Goal: Task Accomplishment & Management: Use online tool/utility

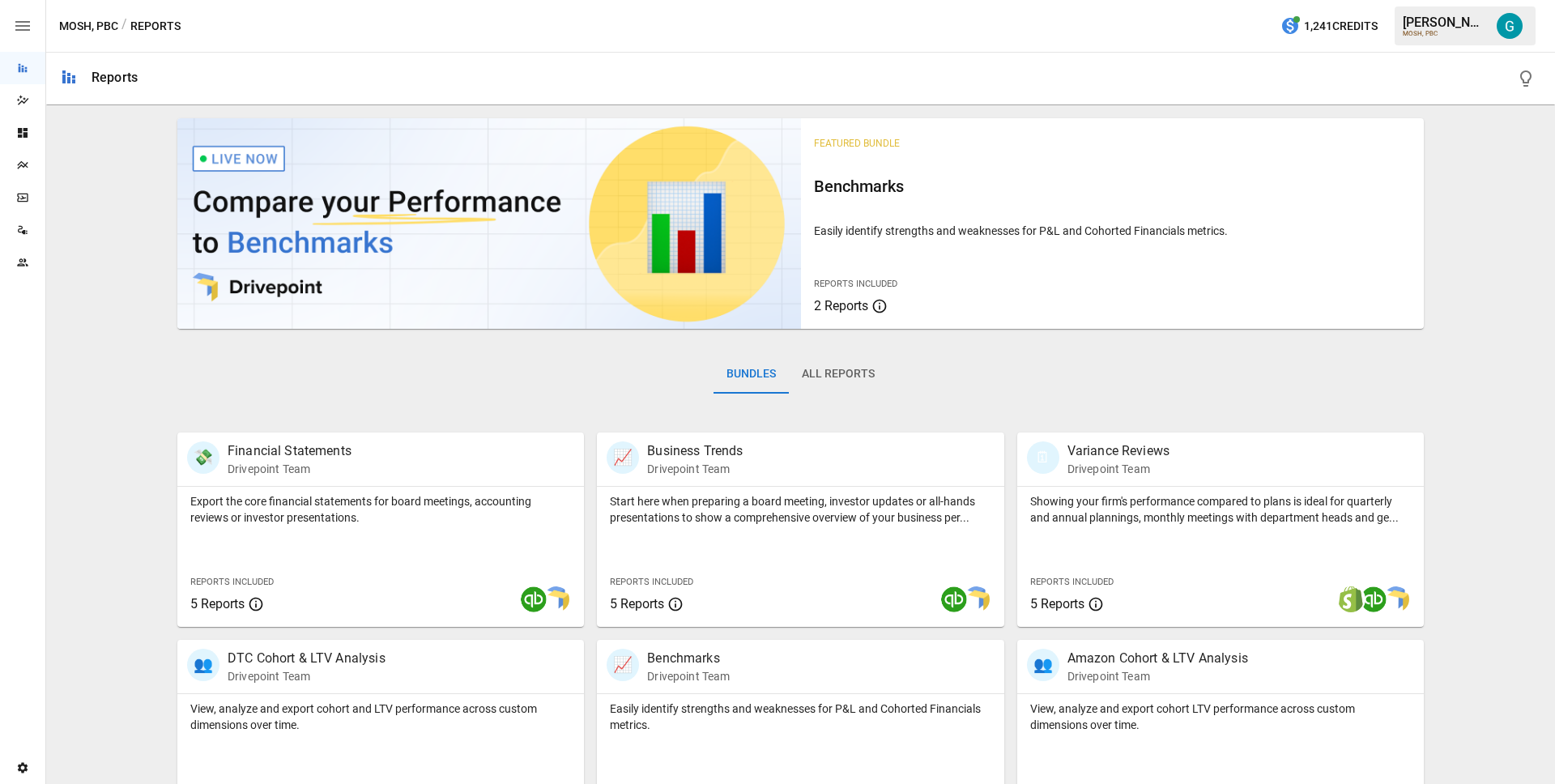
drag, startPoint x: 31, startPoint y: 196, endPoint x: 91, endPoint y: 143, distance: 80.1
click at [91, 143] on main "Reports Dazzler Studio Dashboards Plans SmartModel ™ Data Sources Team Settings…" at bounding box center [778, 392] width 1555 height 784
click at [25, 162] on icon "Plans" at bounding box center [22, 164] width 13 height 13
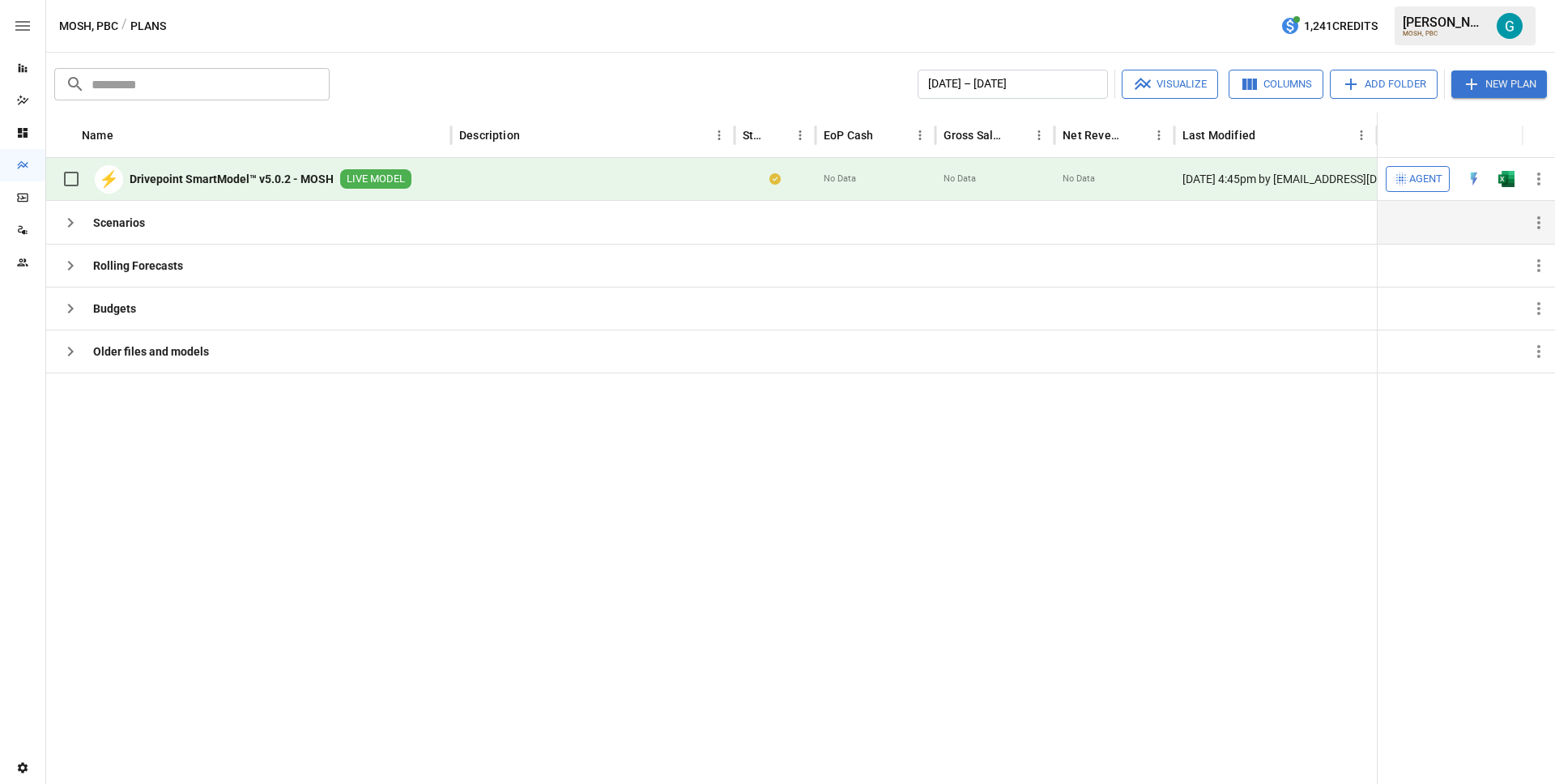
click at [72, 227] on icon "button" at bounding box center [70, 222] width 19 height 19
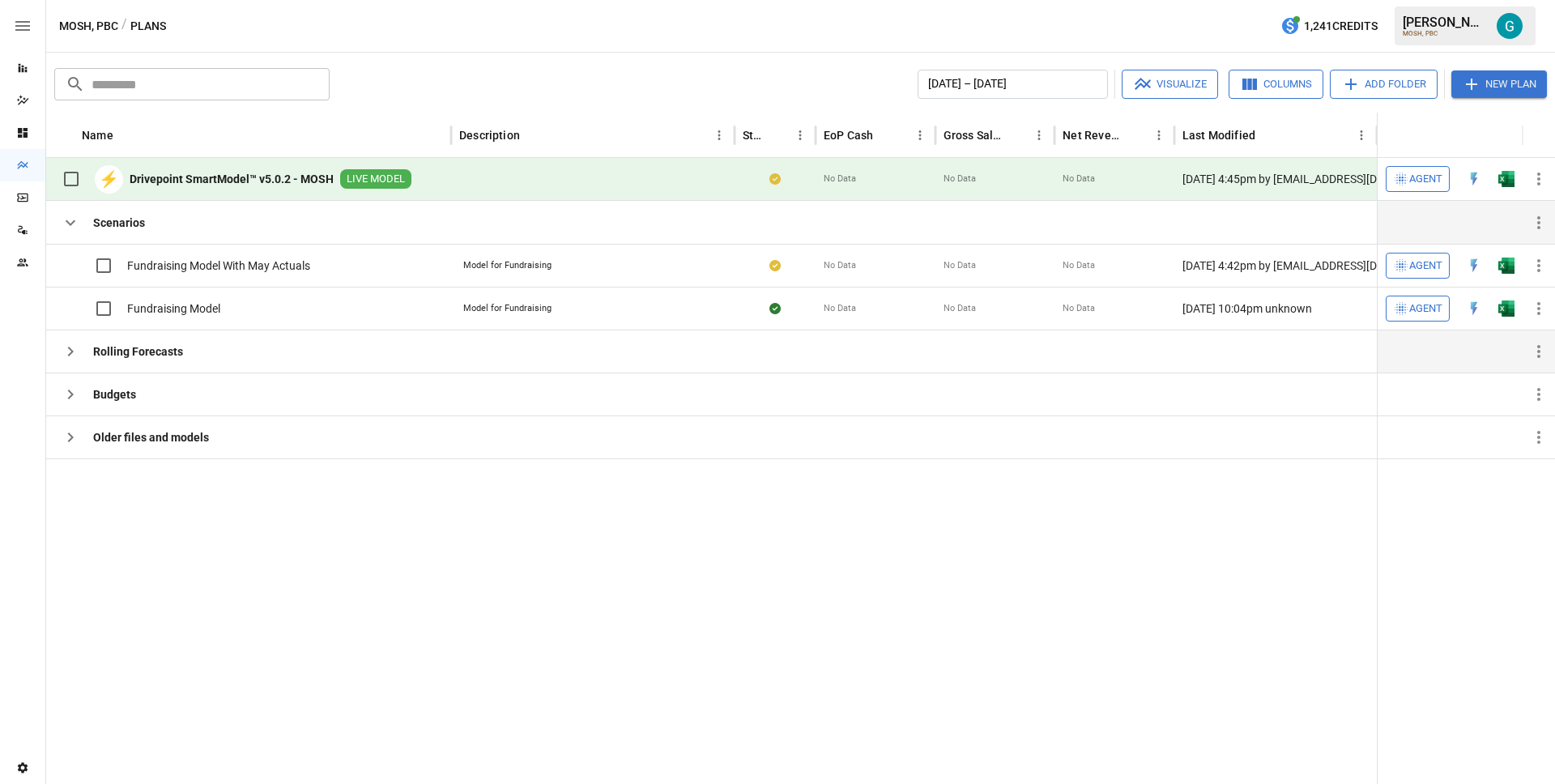
click at [67, 350] on icon "button" at bounding box center [70, 351] width 19 height 19
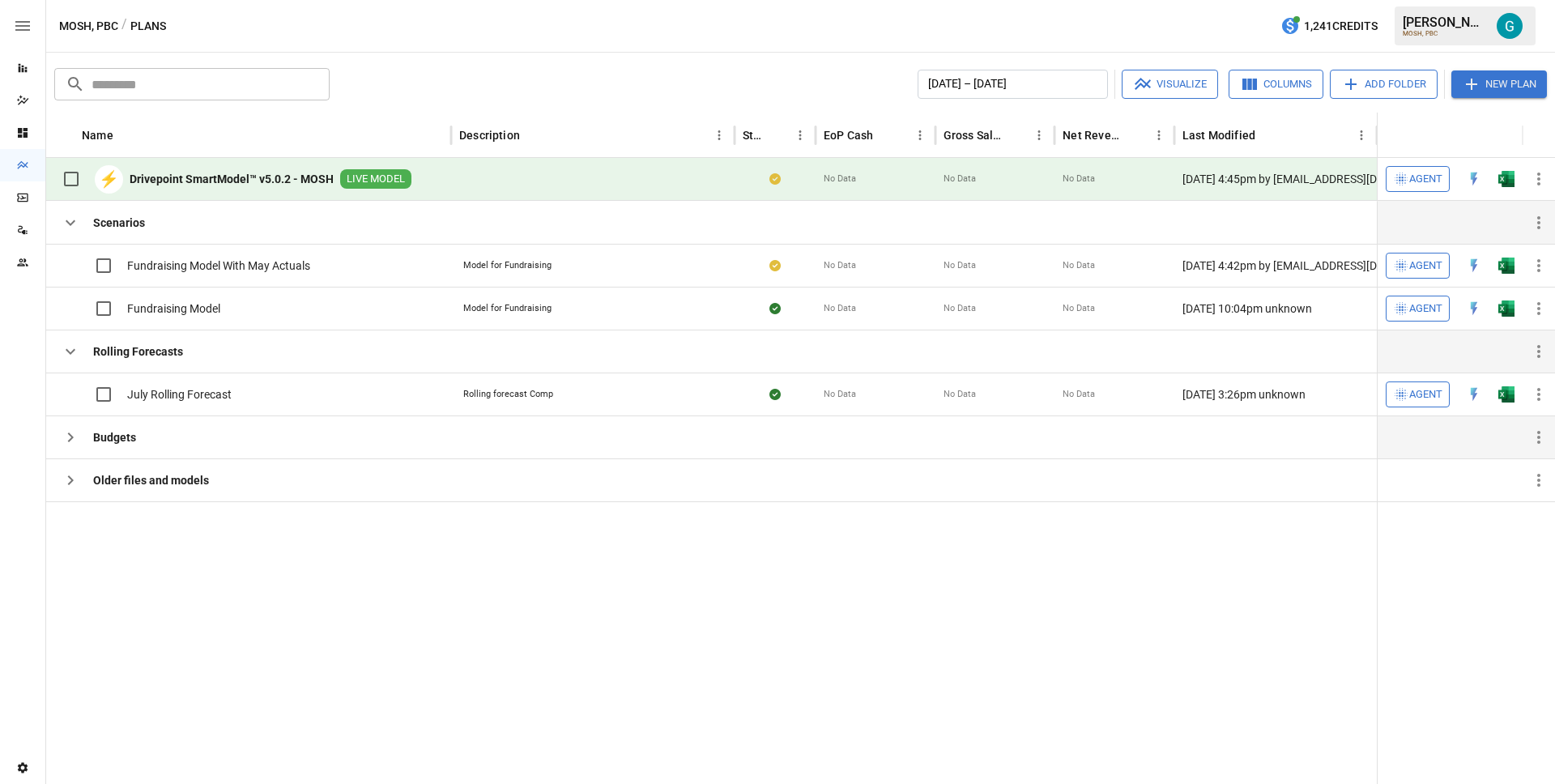
click at [69, 431] on icon "button" at bounding box center [70, 437] width 19 height 19
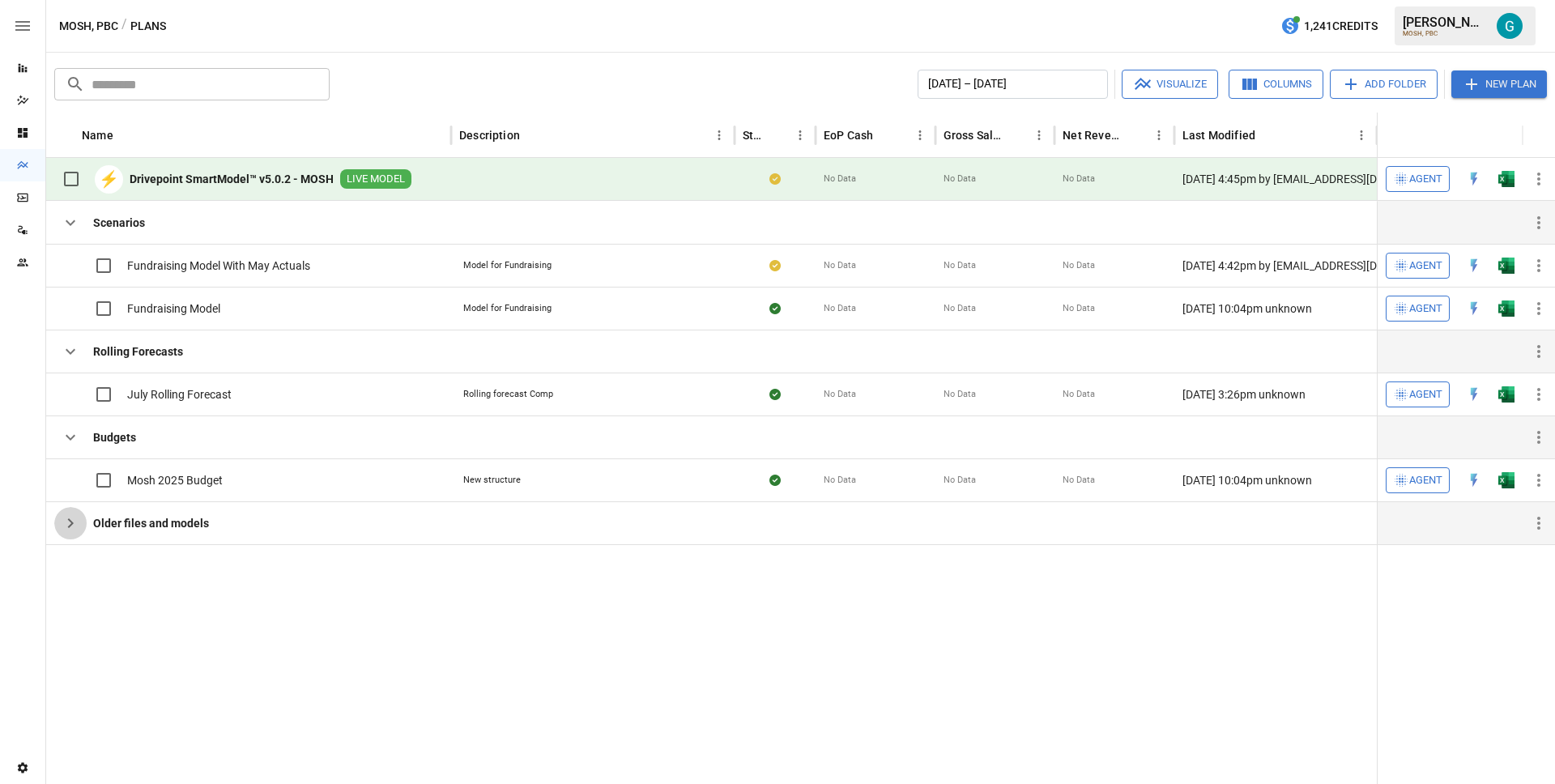
click at [72, 511] on button "button" at bounding box center [70, 523] width 33 height 33
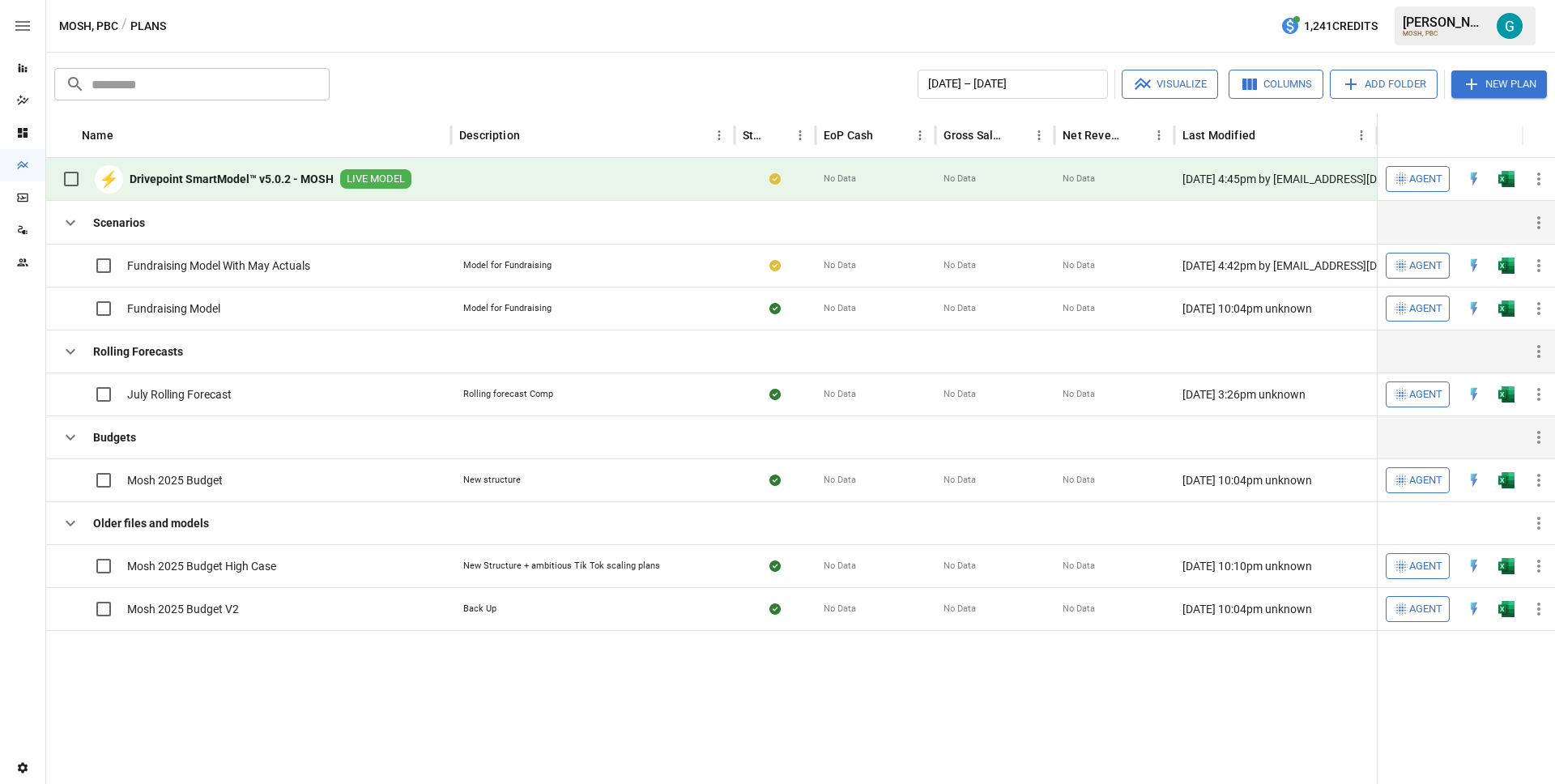
click at [249, 177] on b "Drivepoint SmartModel™ v5.0.2 - MOSH" at bounding box center [232, 179] width 204 height 16
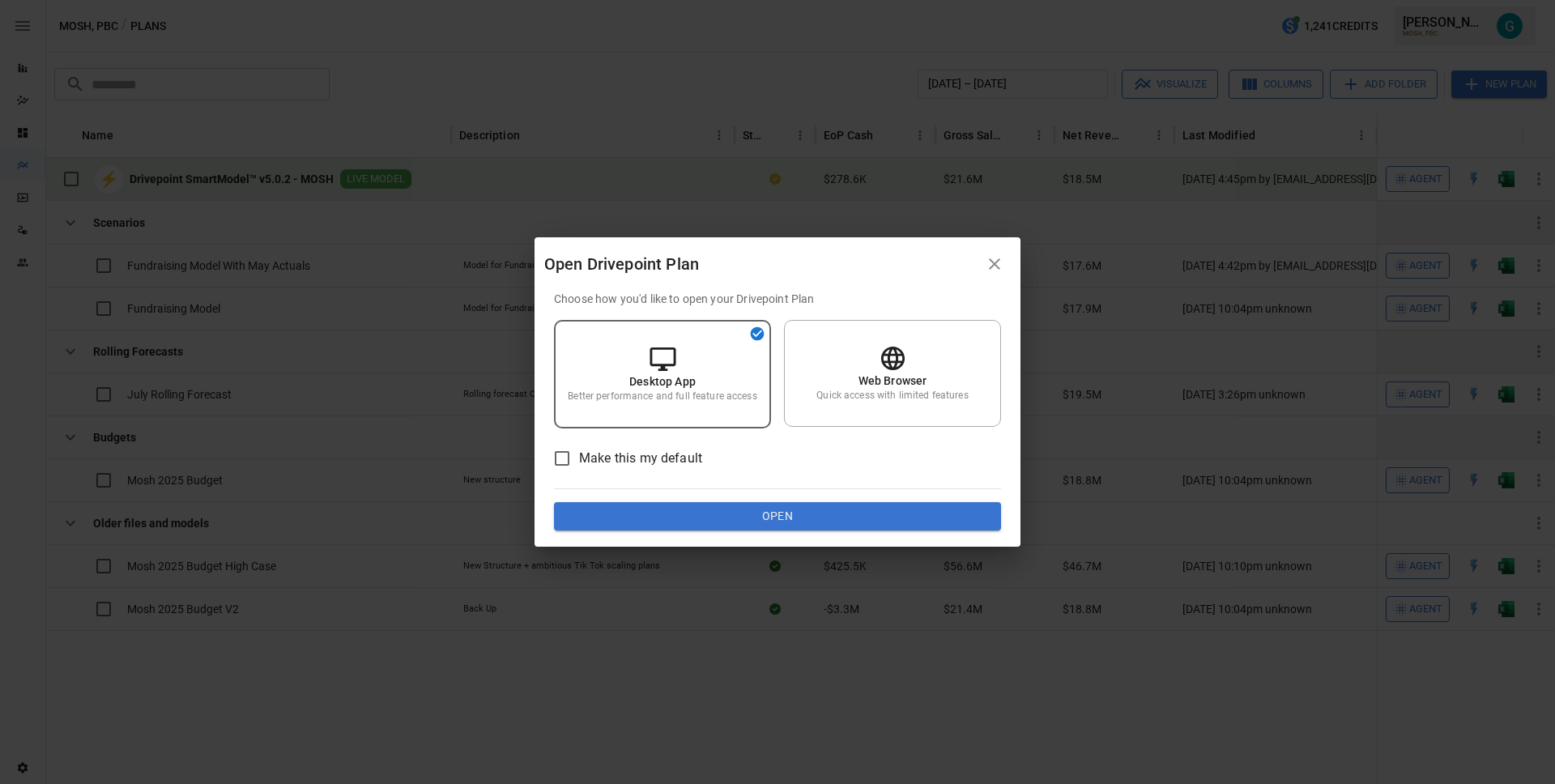
click at [988, 264] on icon "button" at bounding box center [995, 264] width 19 height 19
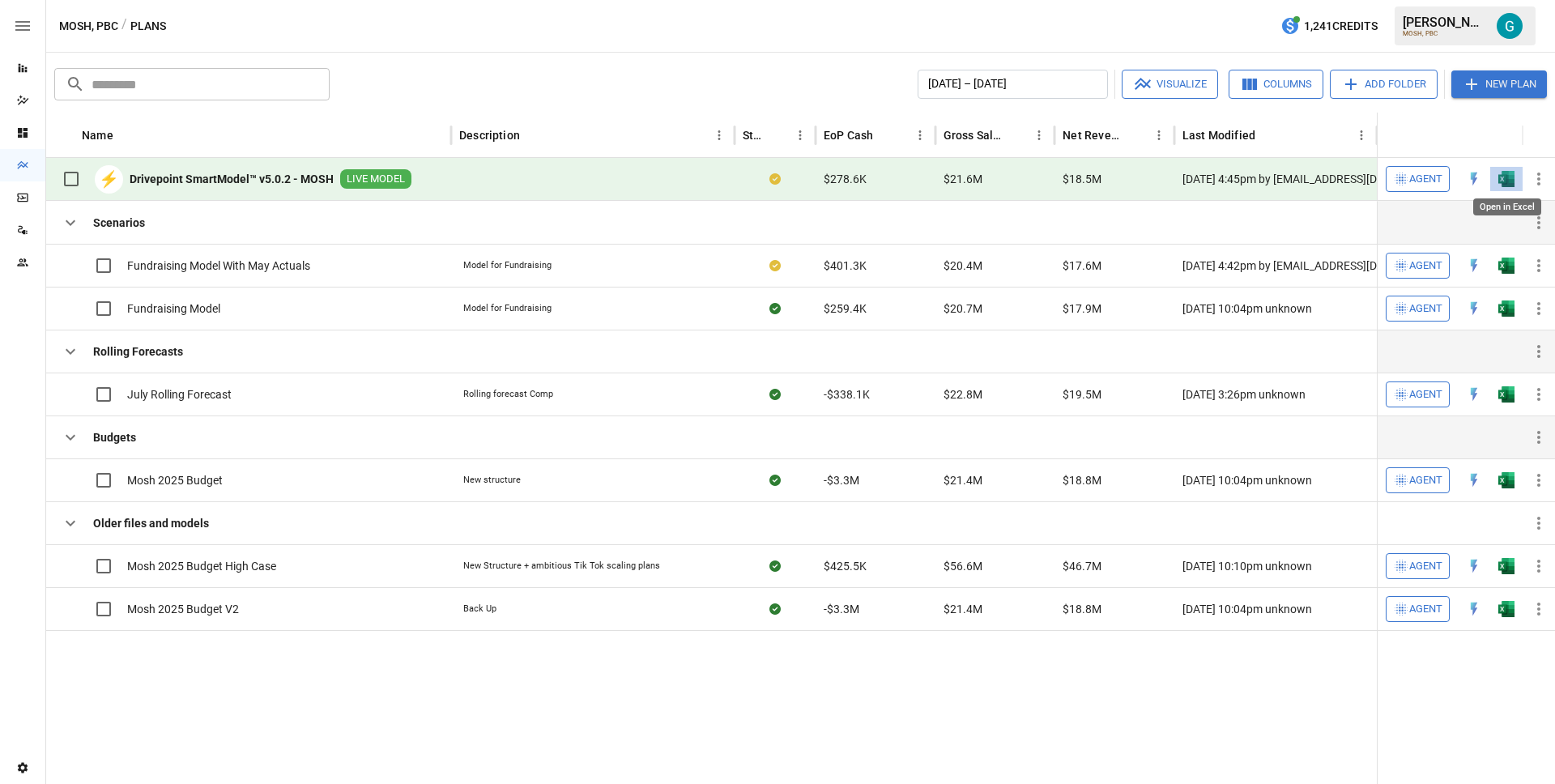
click at [1503, 176] on img "Open in Excel" at bounding box center [1506, 179] width 16 height 16
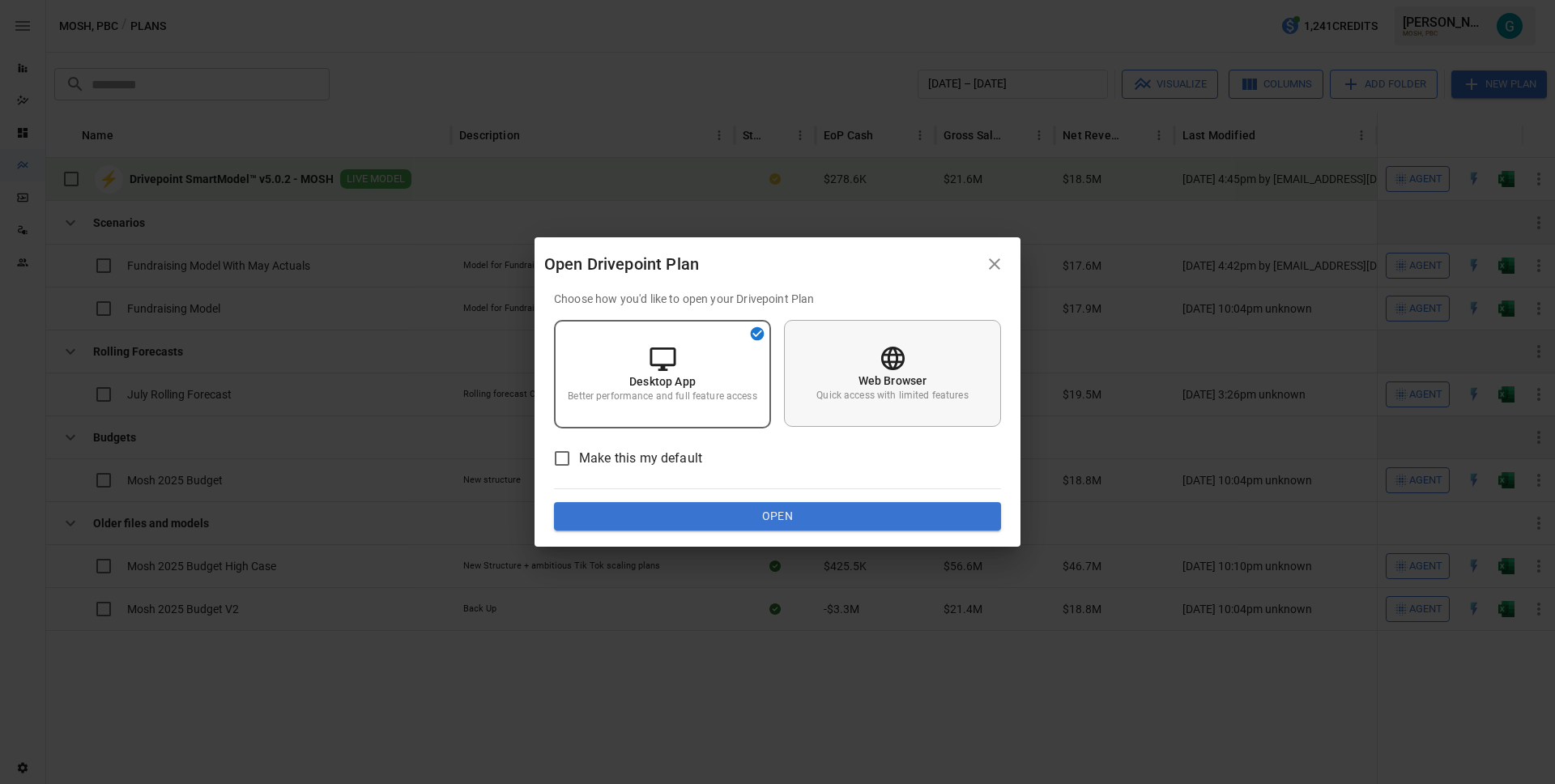
click at [934, 361] on div "Web Browser Quick access with limited features" at bounding box center [893, 372] width 217 height 107
click at [625, 462] on span "Make this my default" at bounding box center [641, 458] width 123 height 19
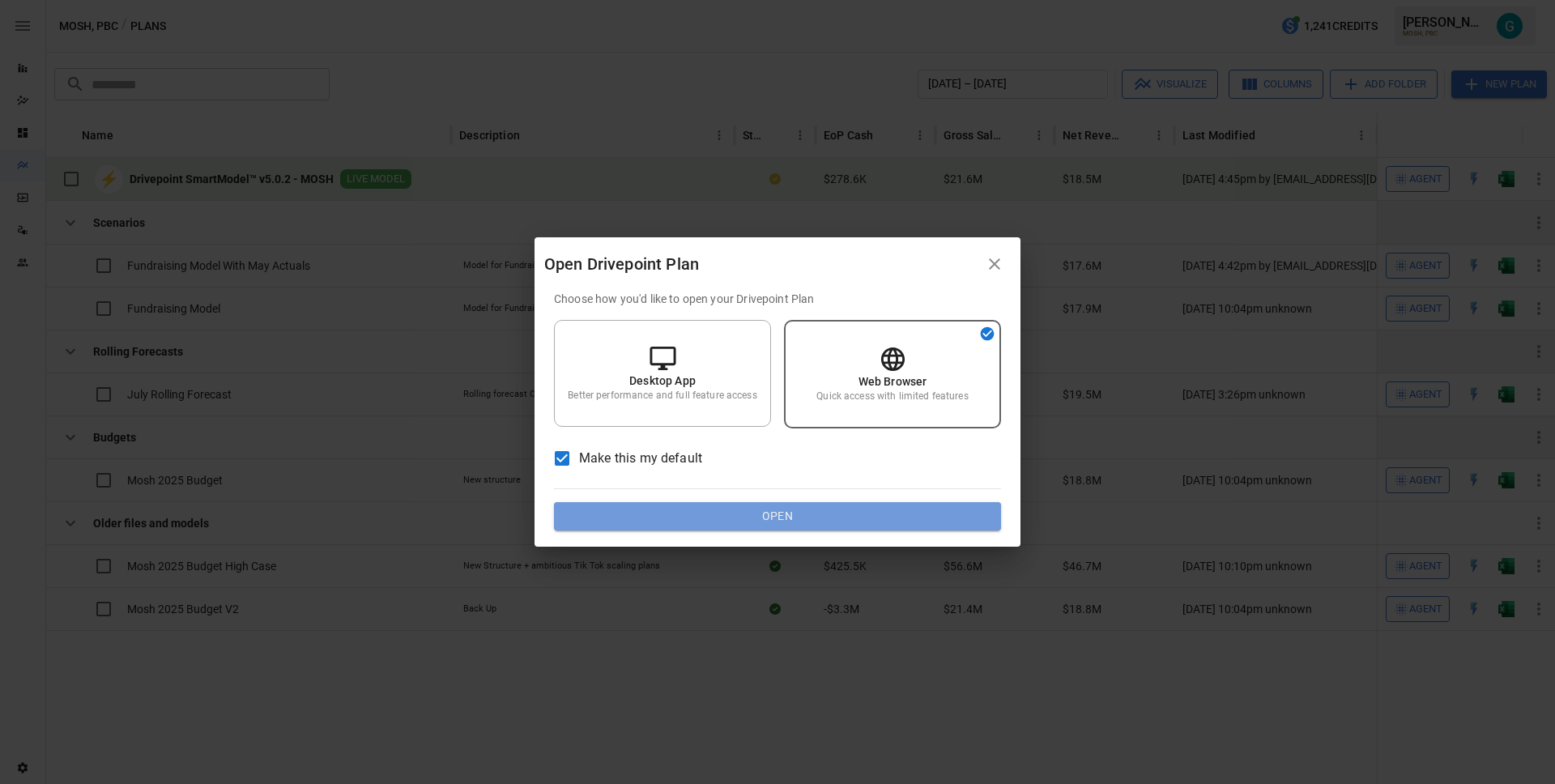
click at [830, 515] on button "Open" at bounding box center [778, 517] width 447 height 29
